Goal: Check status: Check status

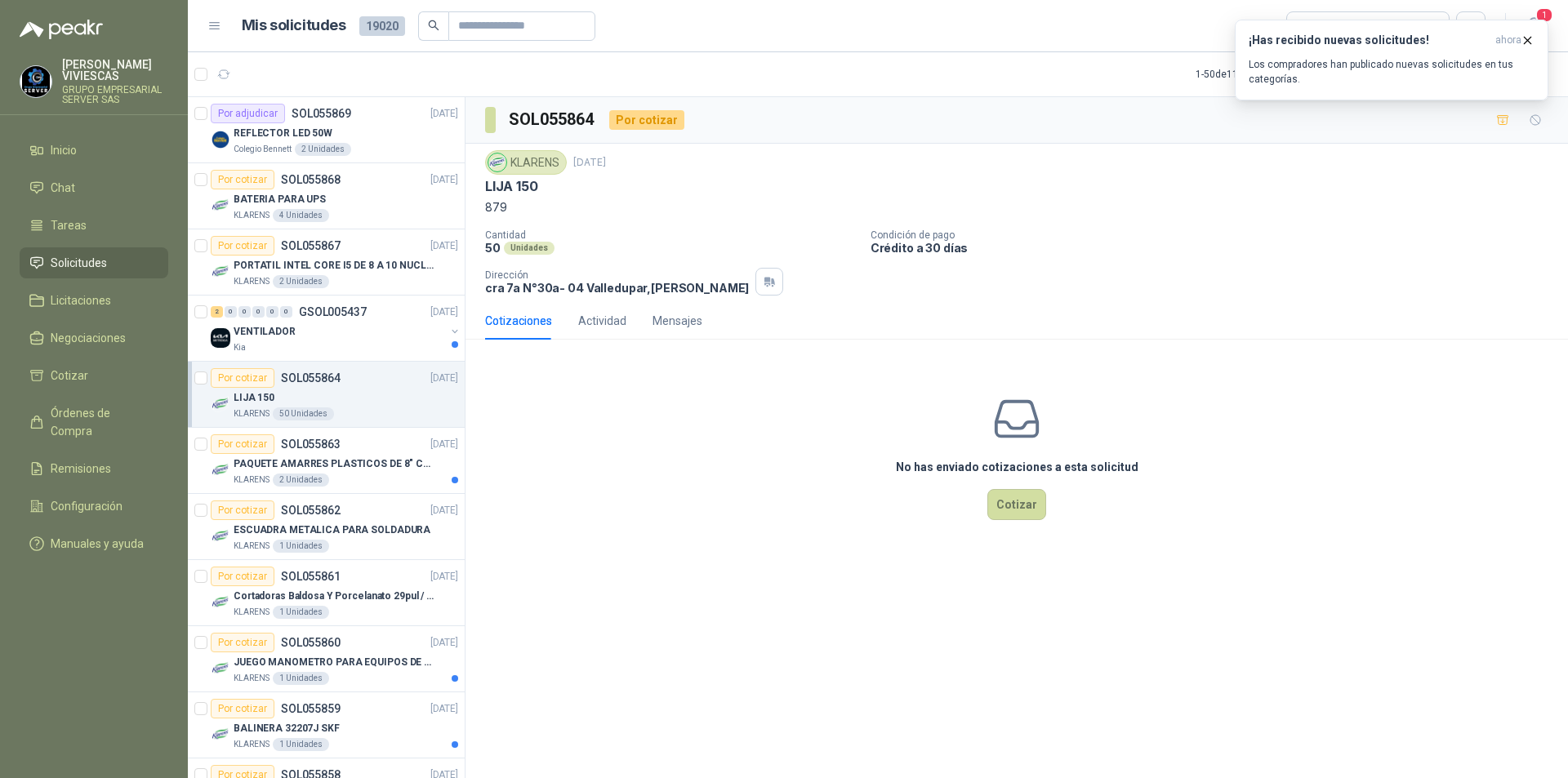
click at [93, 266] on span "Solicitudes" at bounding box center [79, 262] width 56 height 18
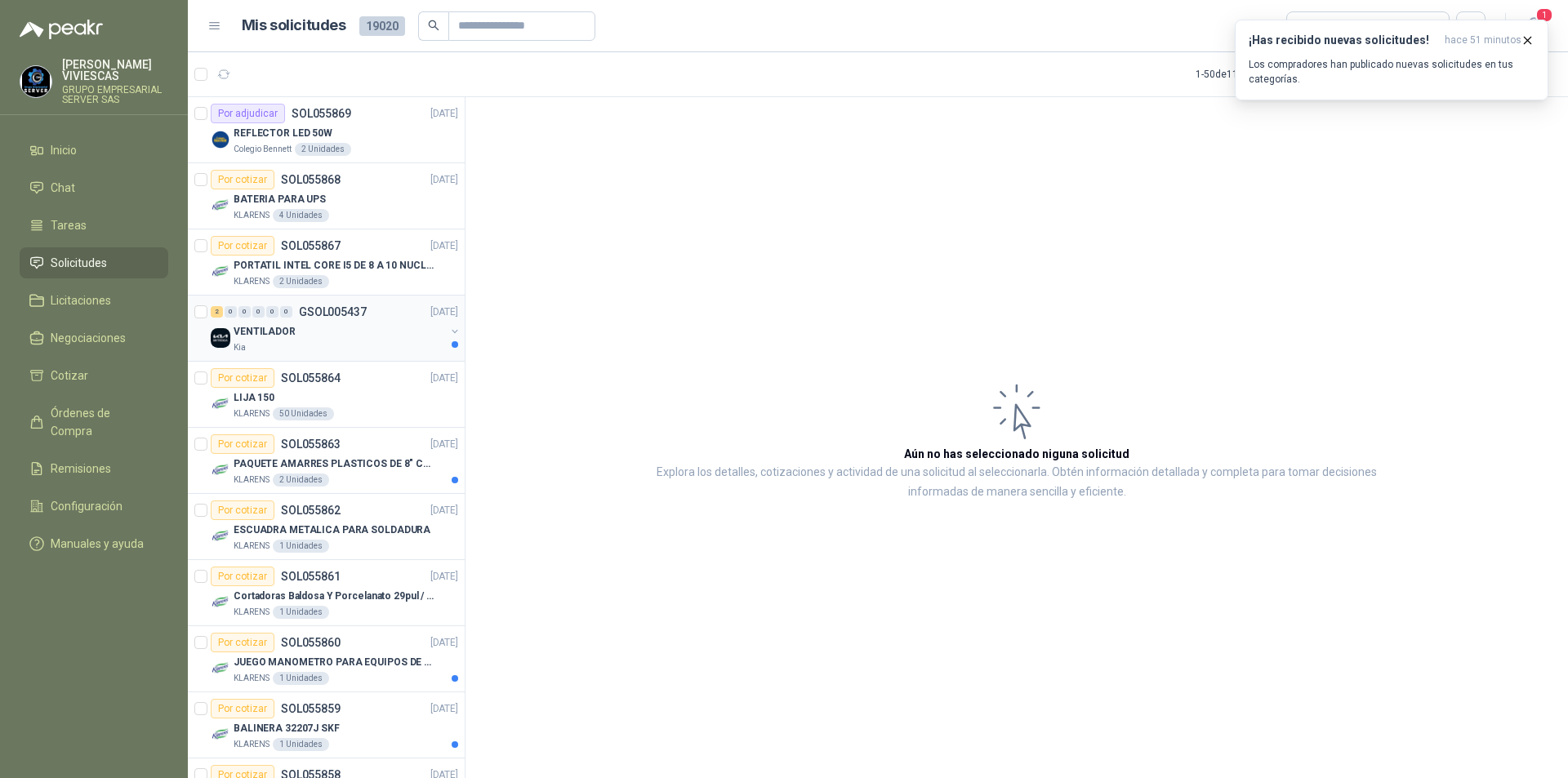
click at [287, 332] on p "VENTILADOR" at bounding box center [264, 332] width 62 height 16
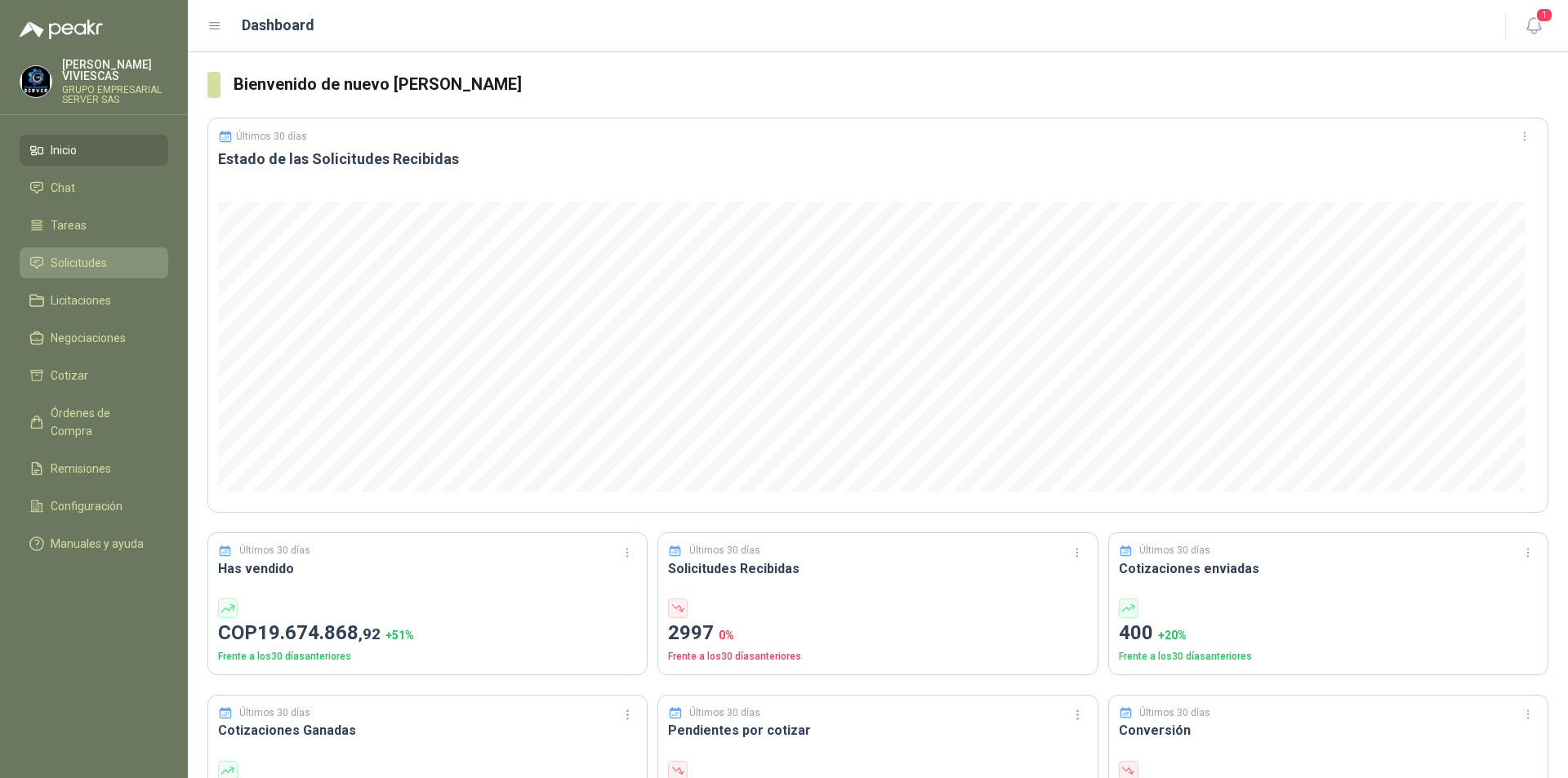
click at [65, 269] on span "Solicitudes" at bounding box center [79, 262] width 56 height 18
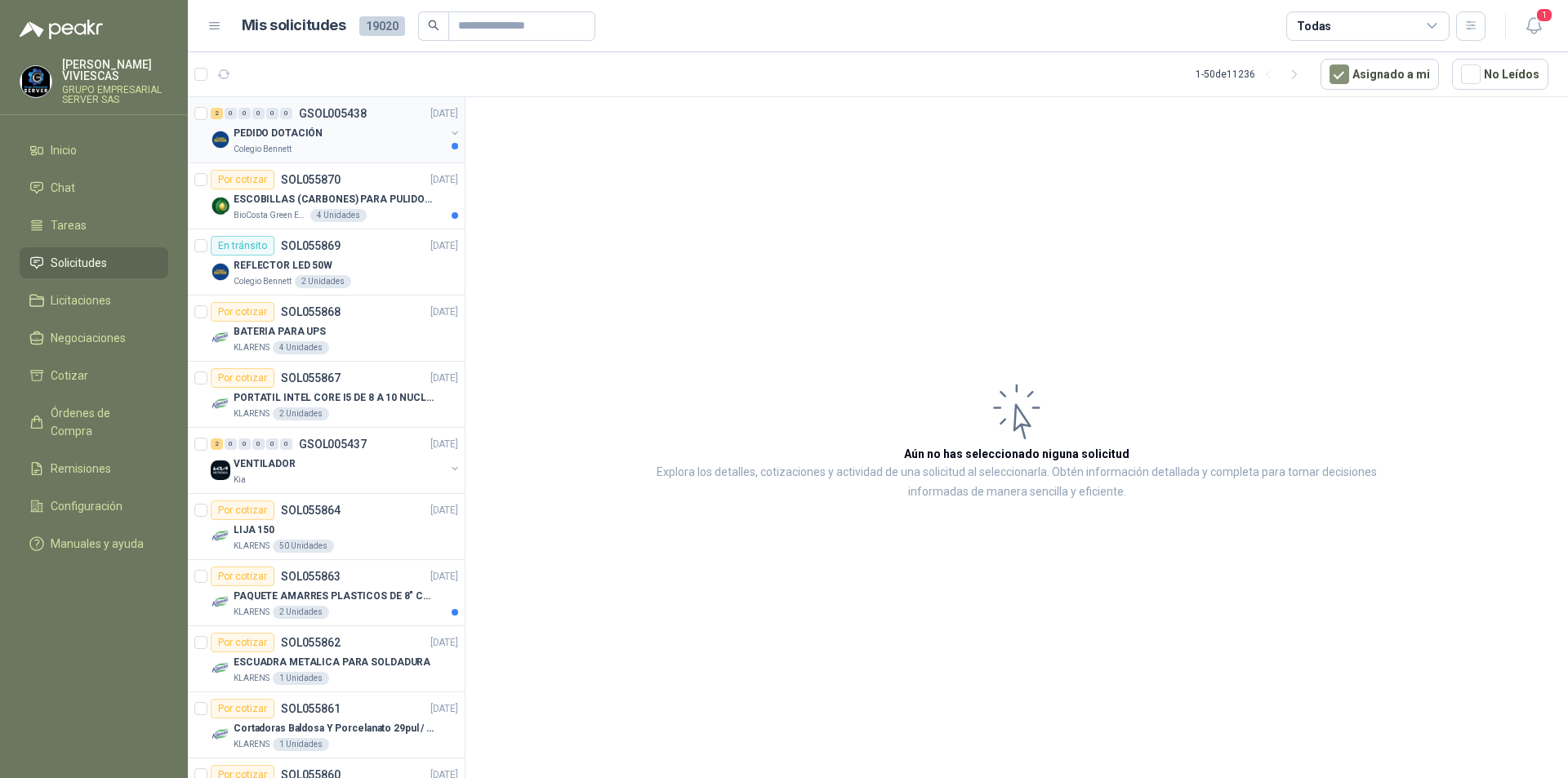
click at [299, 133] on p "PEDIDO DOTACIÓN" at bounding box center [278, 133] width 89 height 16
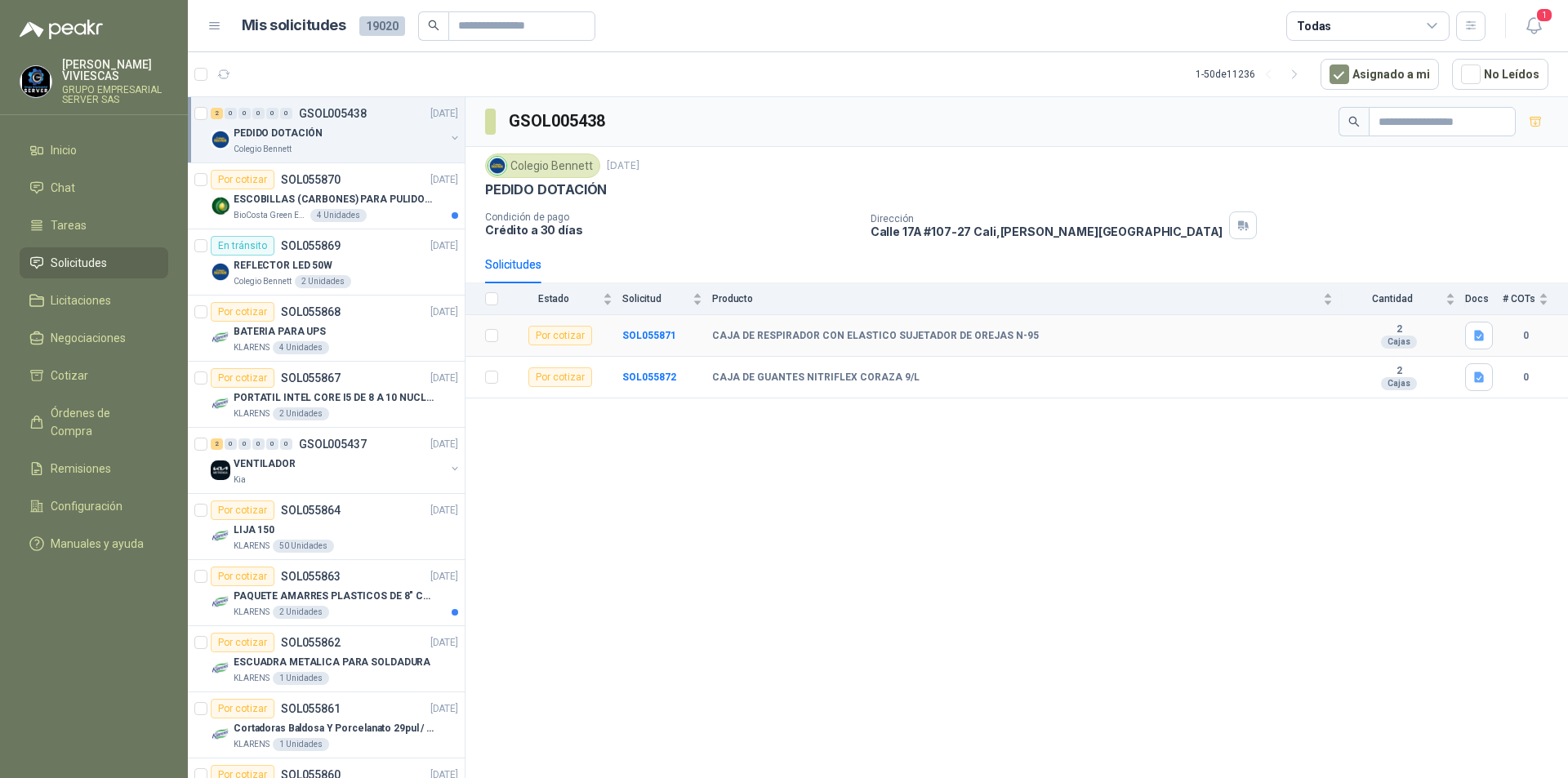
click at [775, 346] on td "CAJA DE RESPIRADOR CON ELASTICO SUJETADOR DE OREJAS N-95" at bounding box center [1027, 335] width 631 height 42
click at [766, 332] on b "CAJA DE RESPIRADOR CON ELASTICO SUJETADOR DE OREJAS N-95" at bounding box center [875, 336] width 326 height 13
click at [654, 332] on b "SOL055871" at bounding box center [649, 335] width 54 height 11
